Goal: Navigation & Orientation: Go to known website

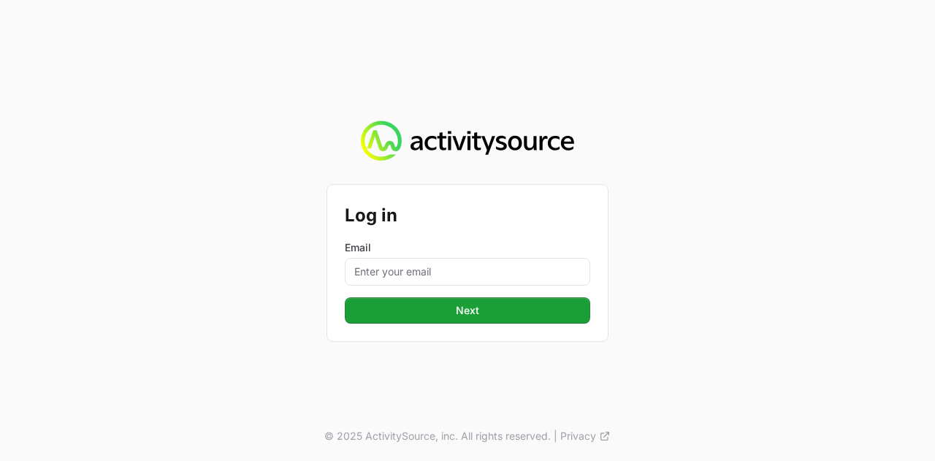
click at [465, 256] on div "Email" at bounding box center [467, 262] width 245 height 45
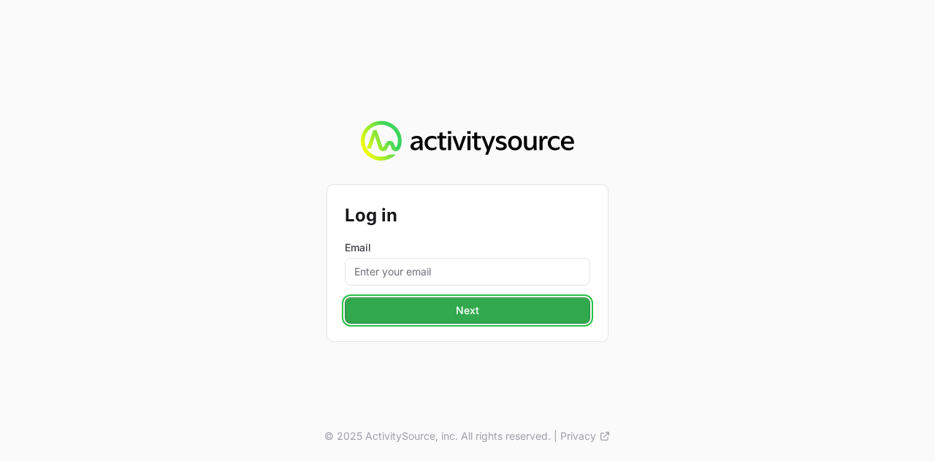
click at [475, 297] on button "Next Next" at bounding box center [467, 310] width 245 height 26
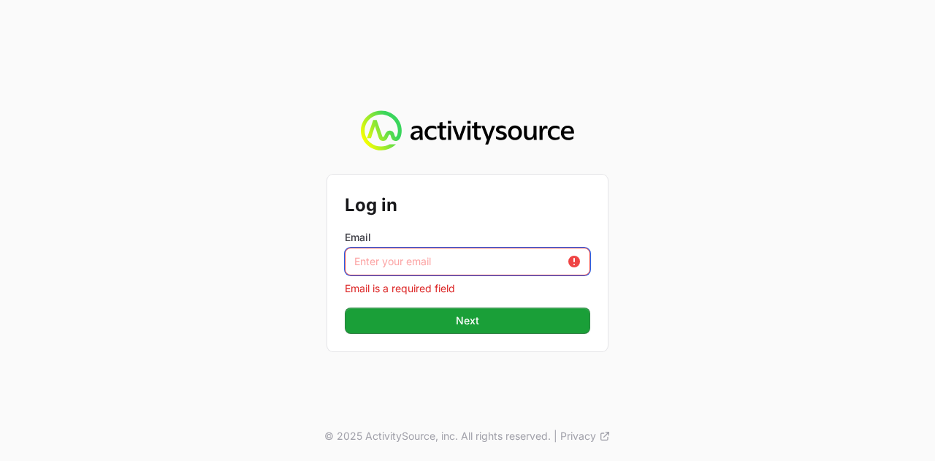
click at [476, 270] on input "Email" at bounding box center [467, 262] width 245 height 28
type input "[PERSON_NAME][EMAIL_ADDRESS][DOMAIN_NAME]"
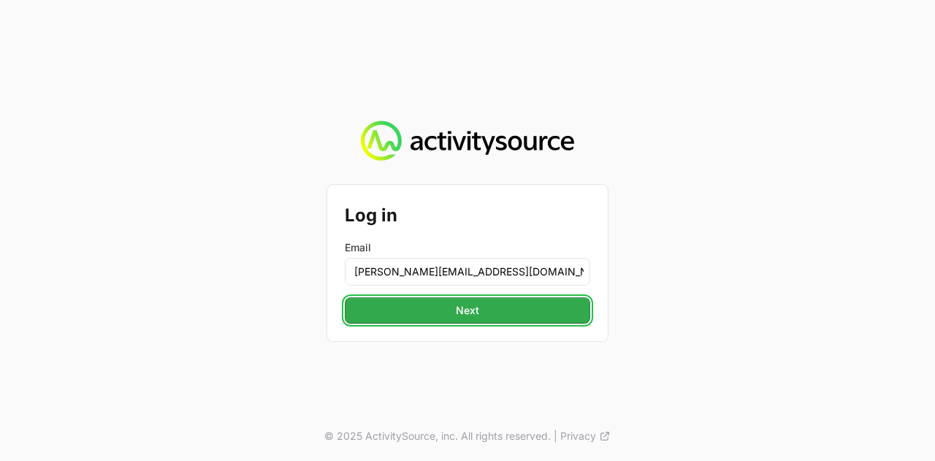
click at [478, 316] on span "Next" at bounding box center [468, 311] width 228 height 18
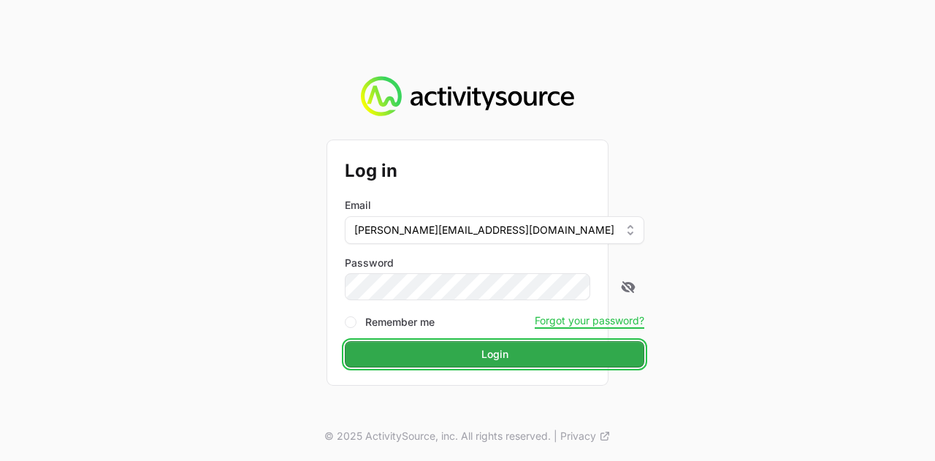
click at [473, 351] on span "Login" at bounding box center [495, 354] width 282 height 18
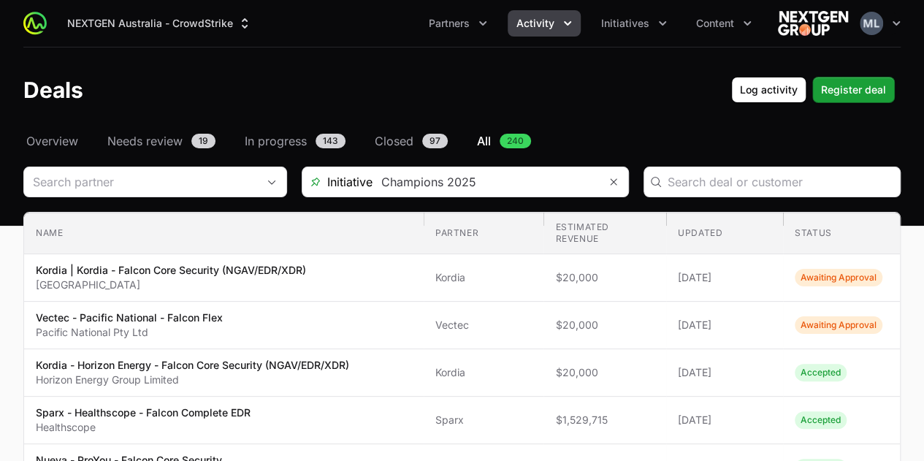
click at [529, 93] on div "Deals Log activity Log activity Register deal Register deal" at bounding box center [461, 90] width 877 height 26
